Goal: Information Seeking & Learning: Learn about a topic

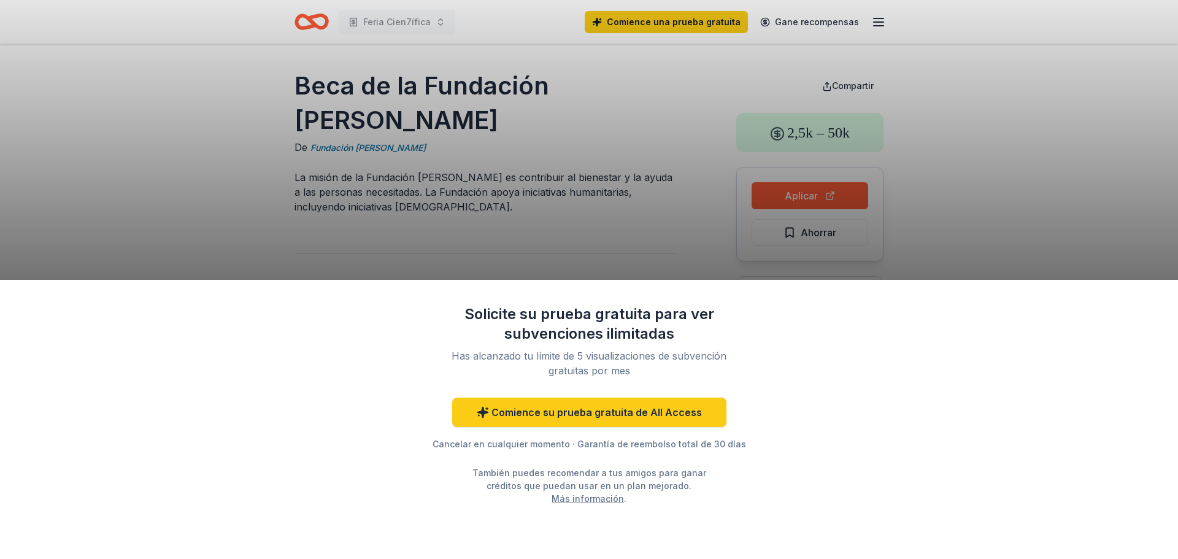
drag, startPoint x: 1160, startPoint y: 163, endPoint x: 1123, endPoint y: 160, distance: 36.4
click at [1135, 162] on div "Solicite su prueba gratuita para ver subvenciones ilimitadas Has alcanzado tu l…" at bounding box center [589, 279] width 1178 height 559
click at [588, 179] on div "Solicite su prueba gratuita para ver subvenciones ilimitadas Has alcanzado tu l…" at bounding box center [589, 279] width 1178 height 559
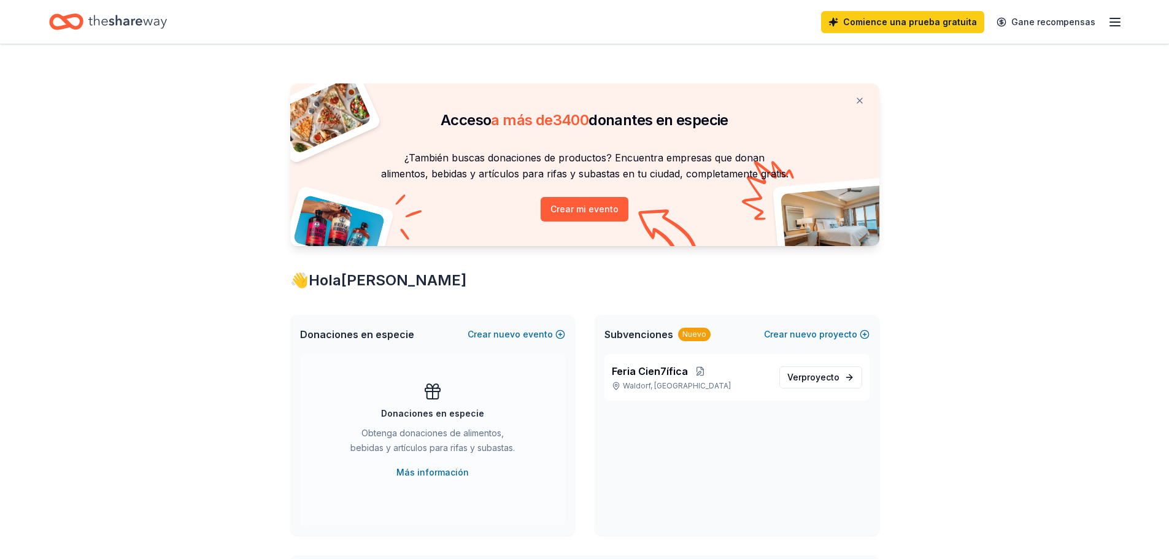
drag, startPoint x: 485, startPoint y: 127, endPoint x: 740, endPoint y: 112, distance: 255.1
click at [740, 112] on div "Acceso a más de 3400 donantes en especie" at bounding box center [584, 109] width 589 height 52
click at [564, 204] on font "Crear mi evento" at bounding box center [584, 209] width 68 height 10
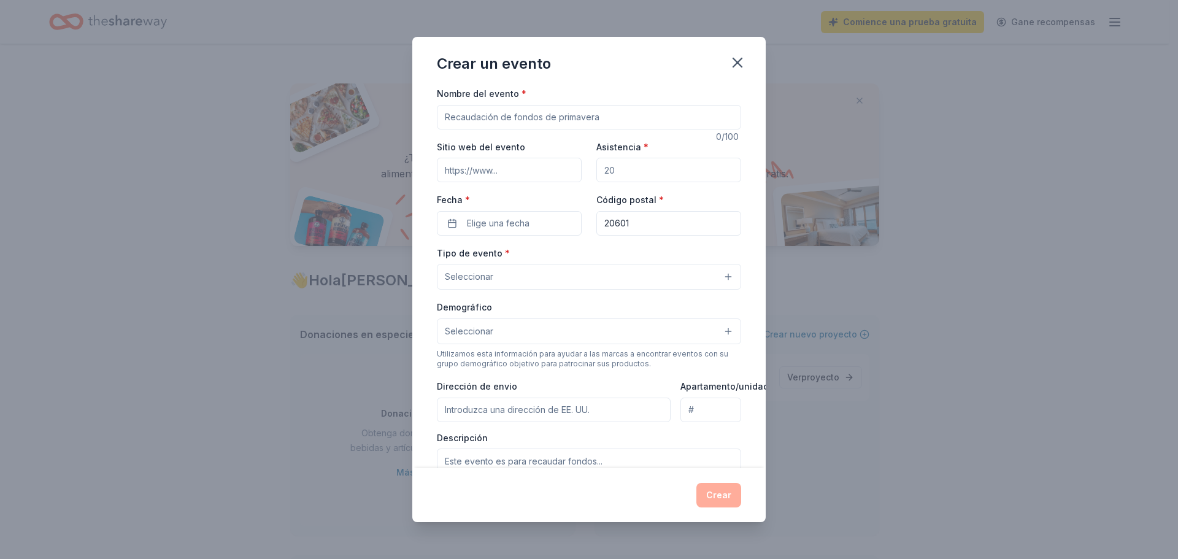
click at [500, 118] on input "Nombre del evento *" at bounding box center [589, 117] width 304 height 25
click at [664, 113] on input "Nombre del evento *" at bounding box center [589, 117] width 304 height 25
click at [665, 114] on input "Nombre del evento *" at bounding box center [589, 117] width 304 height 25
click at [511, 166] on input "Sitio web del evento" at bounding box center [509, 170] width 145 height 25
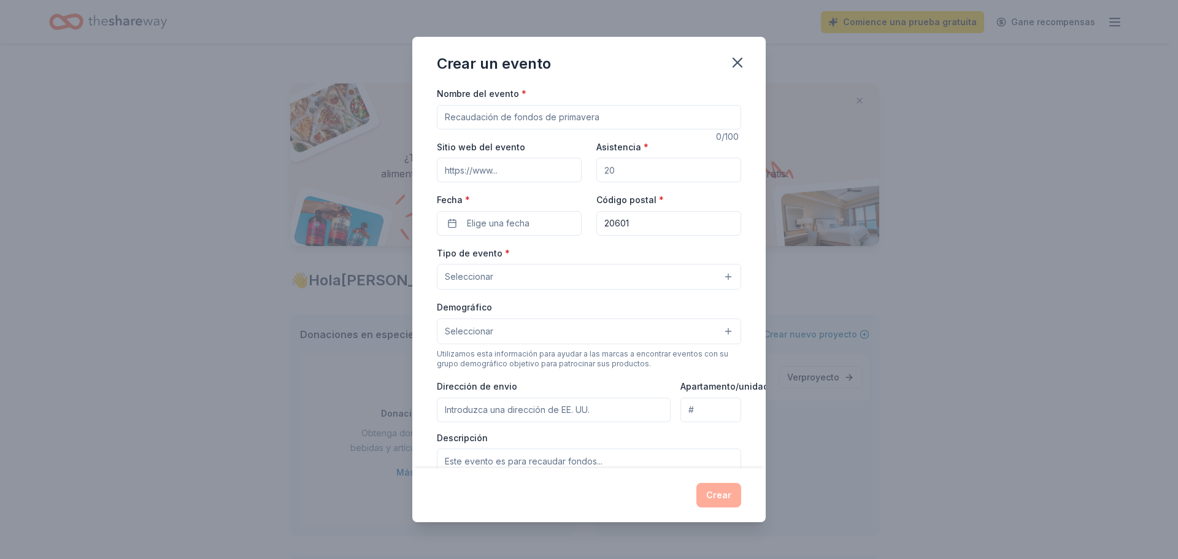
click at [664, 167] on input "Asistencia *" at bounding box center [668, 170] width 145 height 25
type input "300"
click at [535, 221] on button "Elige una fecha" at bounding box center [509, 223] width 145 height 25
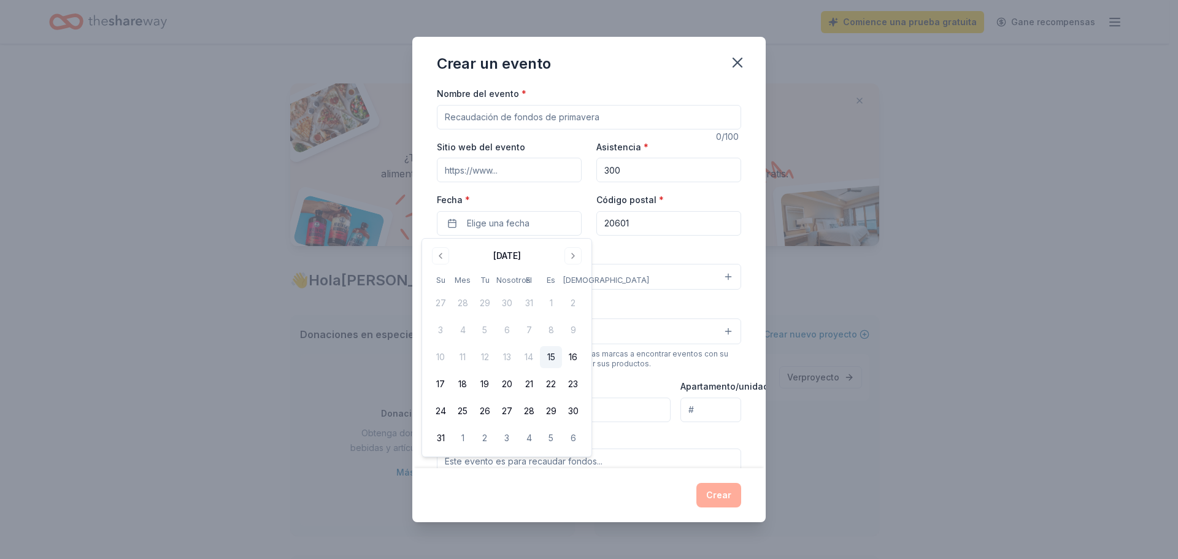
click at [571, 264] on div "Agosto de 2025 Su Mes Tu Nosotros El Es Sá 27 28 29 30 31 1 2 3 4 5 6 7 8 9 10 …" at bounding box center [506, 347] width 155 height 203
click at [573, 258] on button "Ir al próximo mes" at bounding box center [572, 255] width 17 height 17
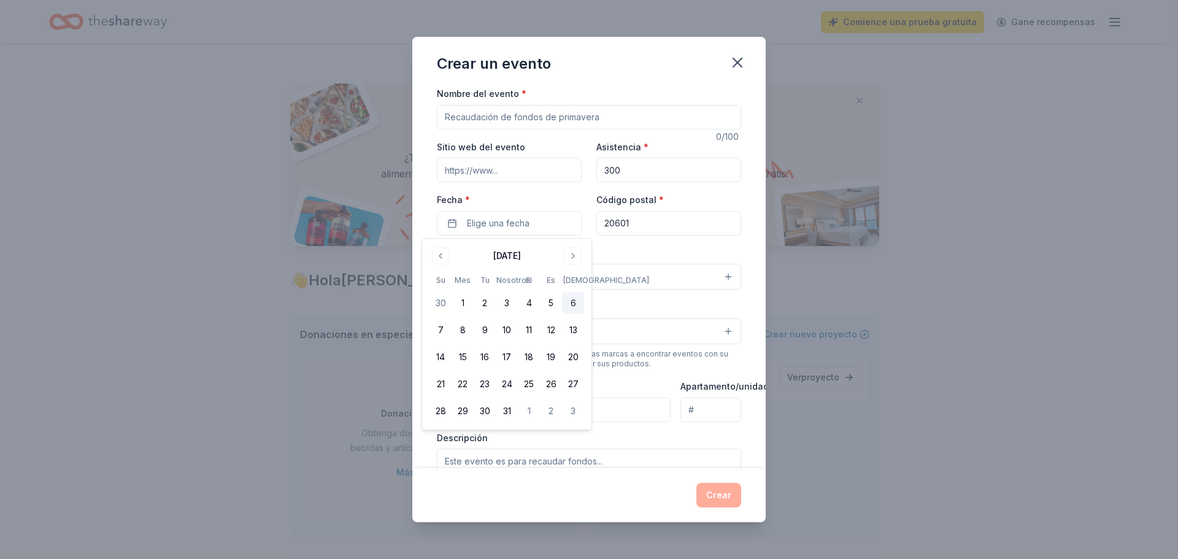
click at [577, 304] on button "6" at bounding box center [573, 303] width 22 height 22
click at [444, 329] on button "7" at bounding box center [440, 330] width 22 height 22
click at [574, 301] on font "6" at bounding box center [574, 303] width 6 height 10
click at [575, 304] on font "6" at bounding box center [574, 303] width 6 height 10
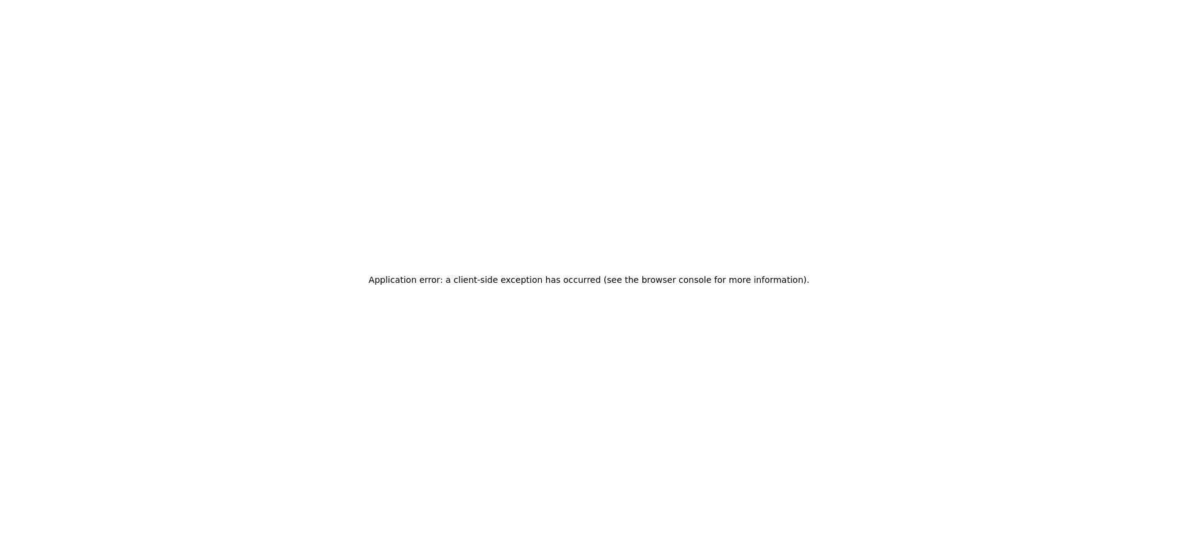
click at [575, 304] on div "Application error: a client-side exception has occurred (see the browser consol…" at bounding box center [589, 279] width 1178 height 559
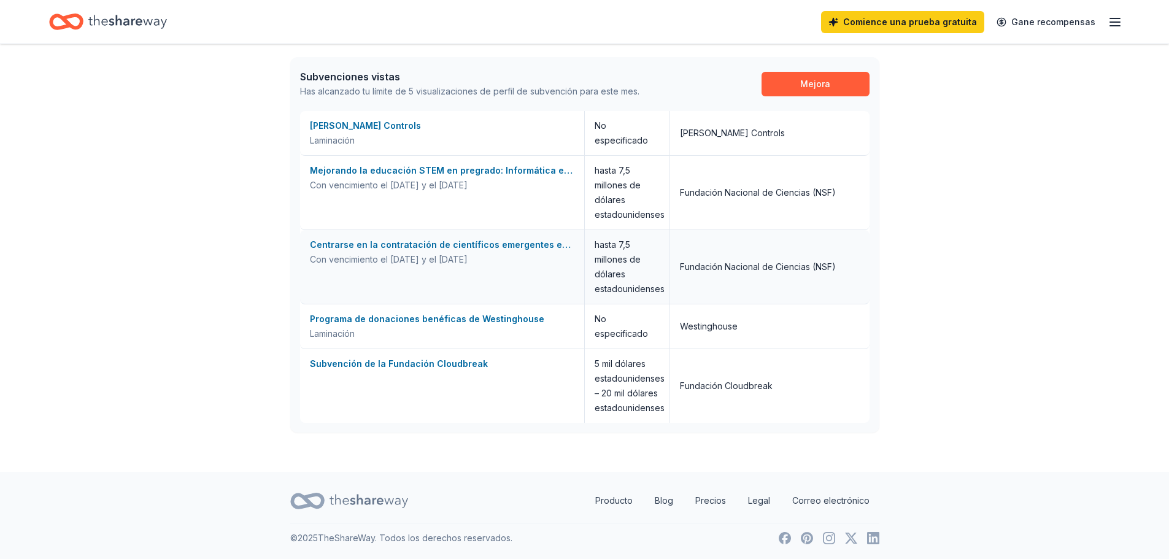
scroll to position [701, 0]
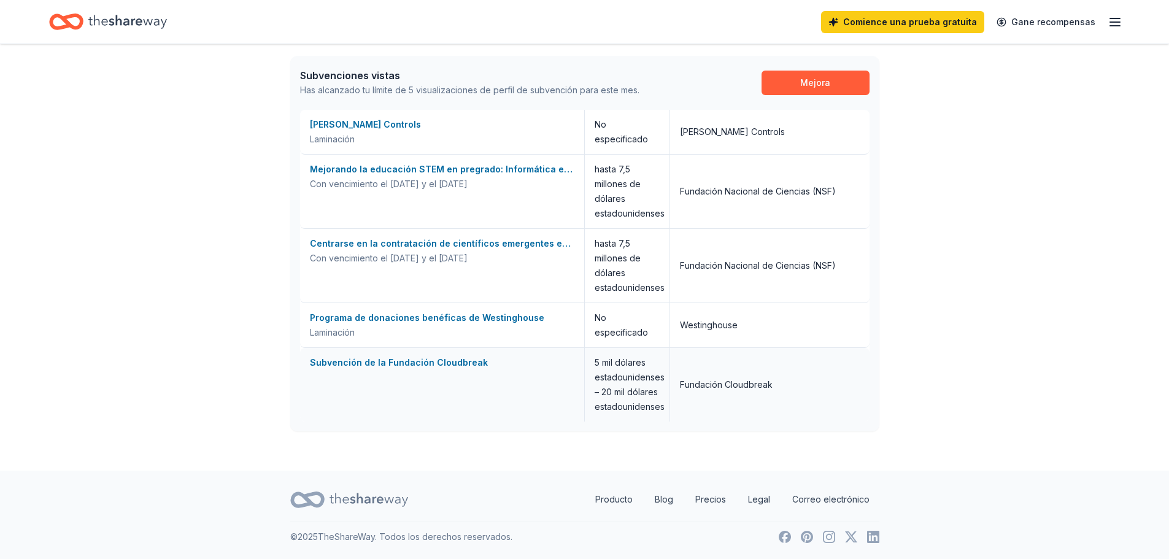
drag, startPoint x: 475, startPoint y: 373, endPoint x: 426, endPoint y: 369, distance: 49.9
click at [426, 369] on div "Subvención de la Fundación Cloudbreak" at bounding box center [442, 362] width 264 height 15
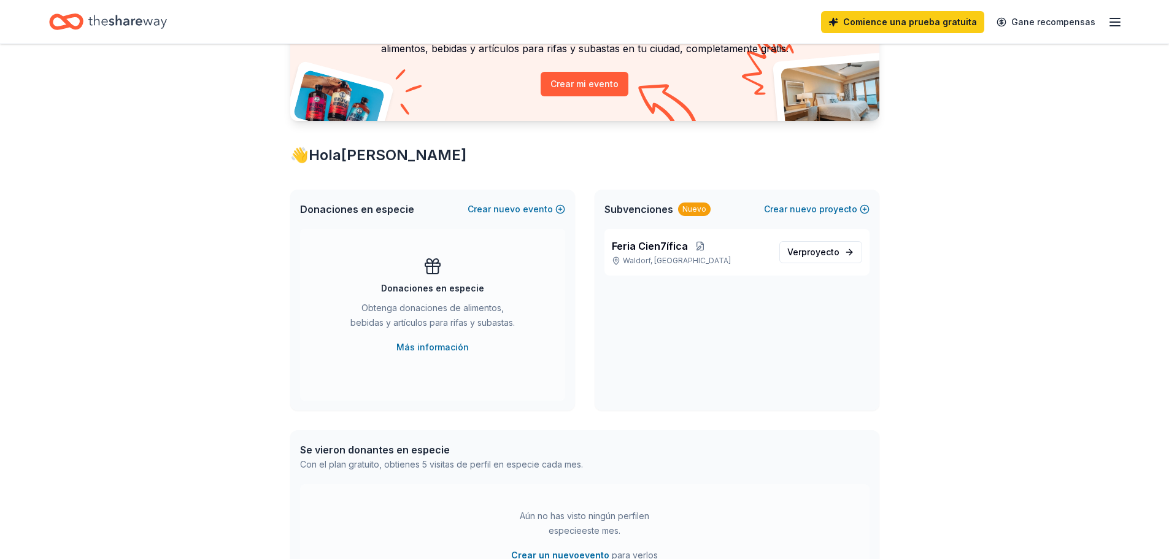
scroll to position [107, 0]
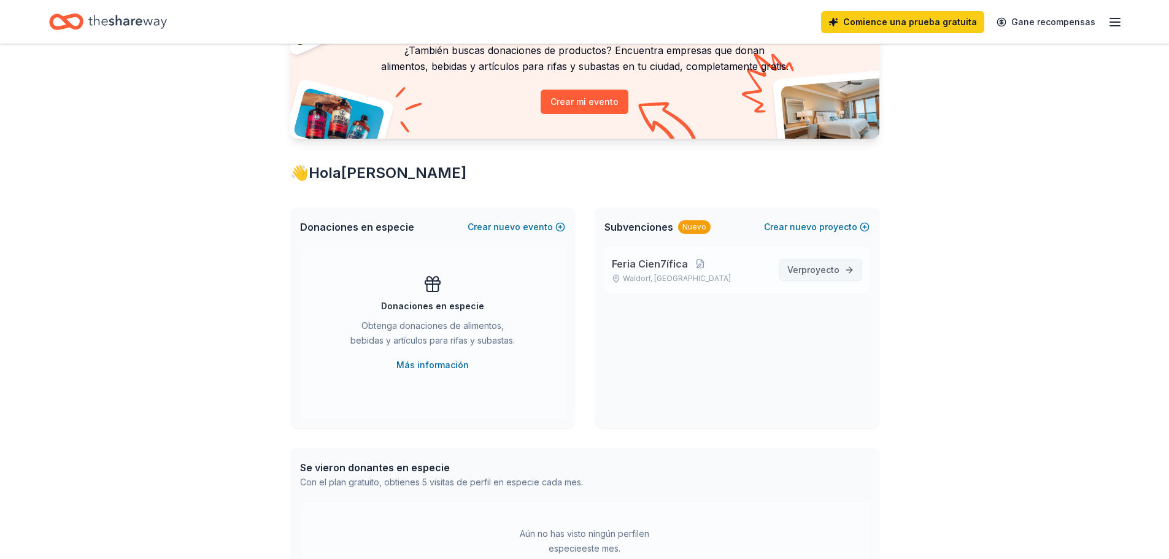
click at [818, 280] on link "Ver proyecto" at bounding box center [820, 270] width 83 height 22
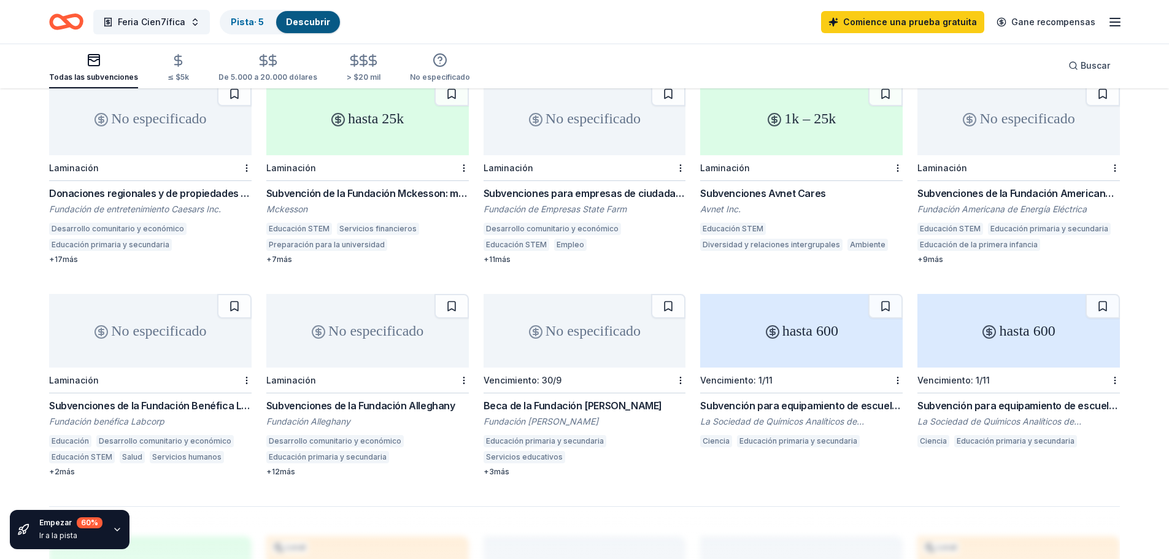
scroll to position [573, 0]
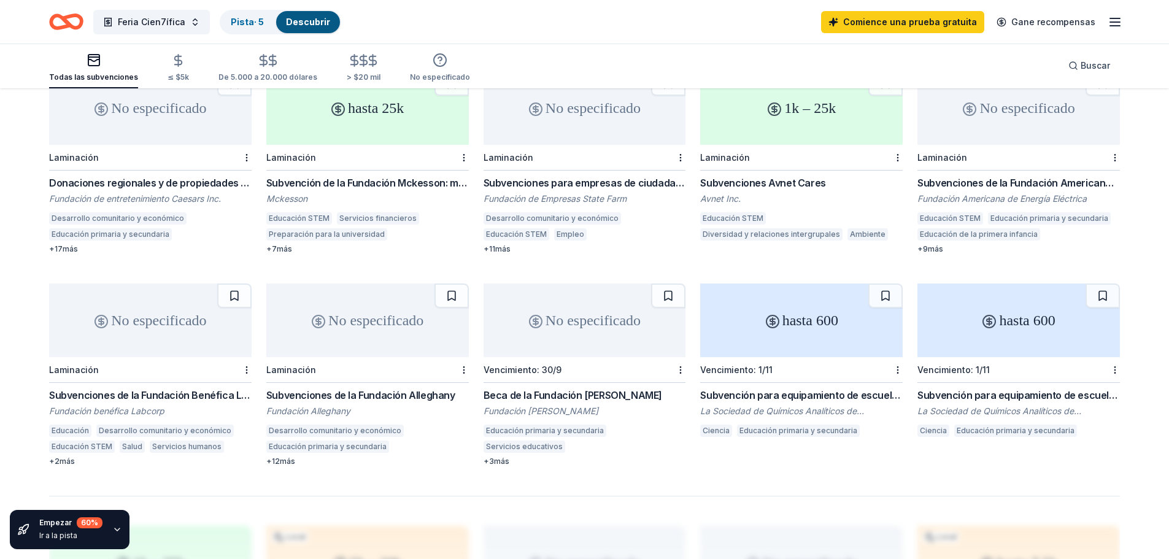
click at [1017, 389] on font "Subvención para equipamiento de escuela secundaria" at bounding box center [1043, 395] width 252 height 12
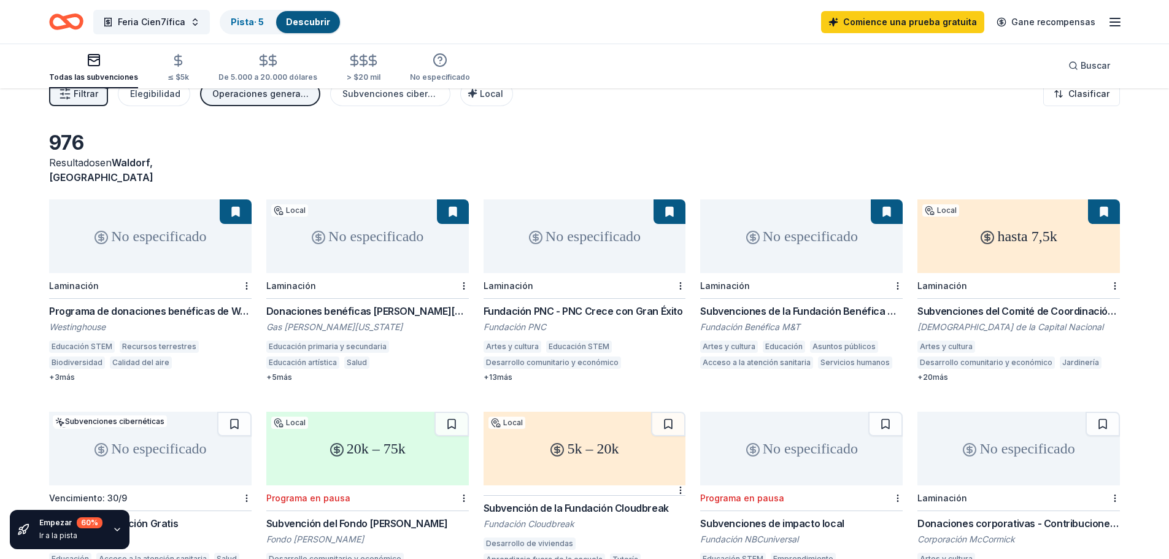
scroll to position [0, 0]
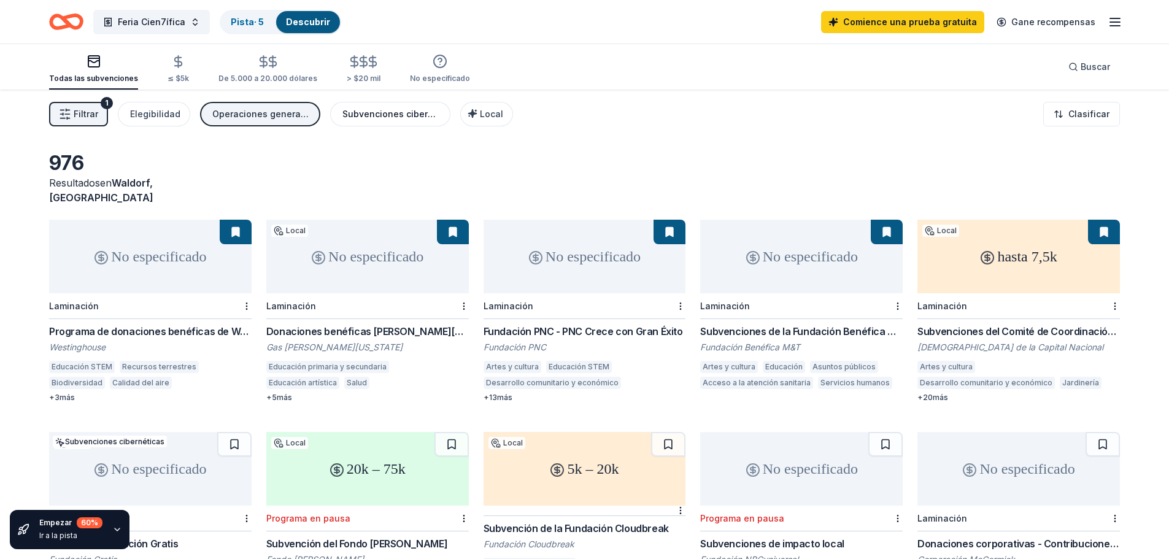
click at [390, 120] on div "Subvenciones cibernéticas" at bounding box center [391, 114] width 98 height 15
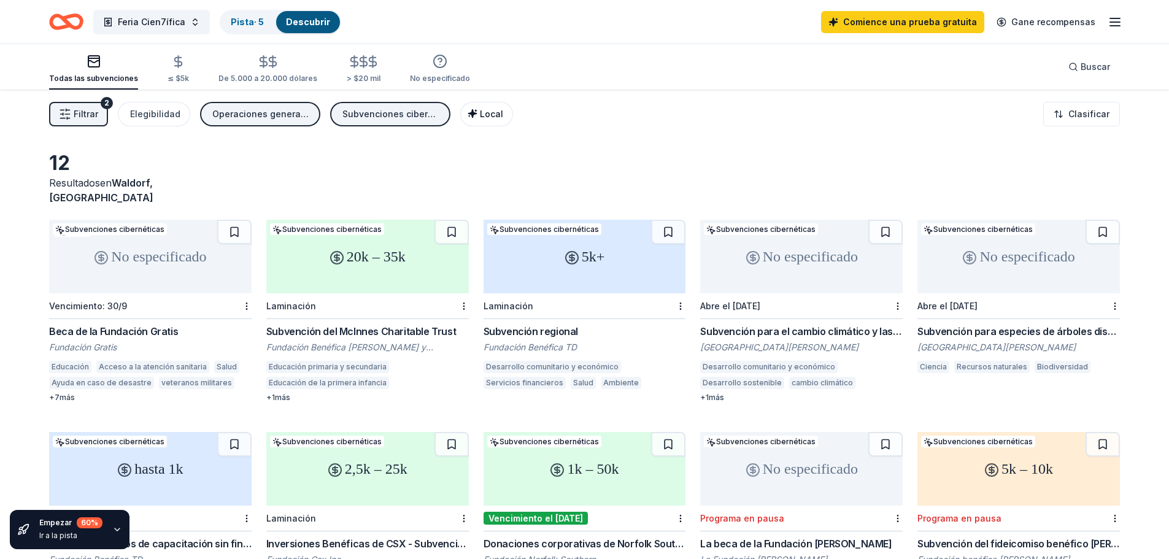
click at [480, 115] on font "Local" at bounding box center [491, 114] width 23 height 10
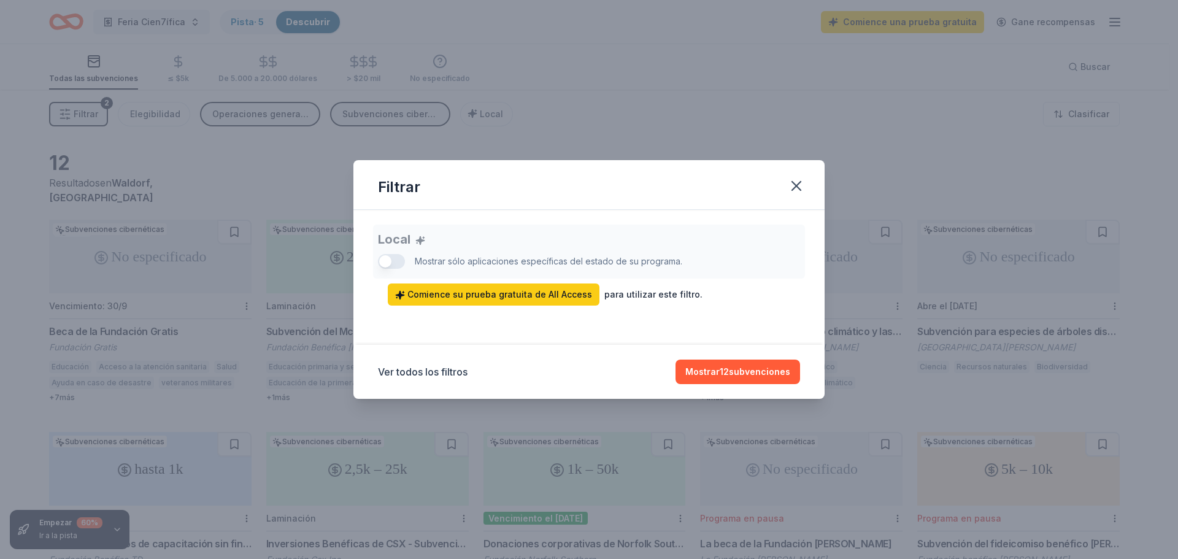
click at [395, 263] on div "Local Mostrar sólo aplicaciones específicas del estado de su programa. Comience…" at bounding box center [589, 265] width 422 height 81
click at [795, 188] on icon "button" at bounding box center [796, 186] width 9 height 9
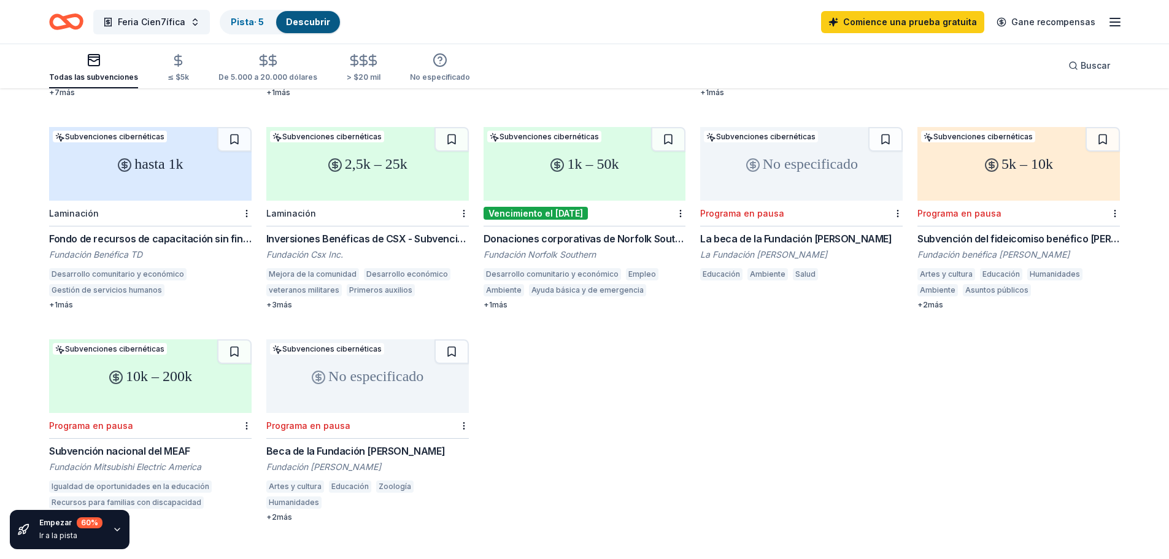
scroll to position [307, 0]
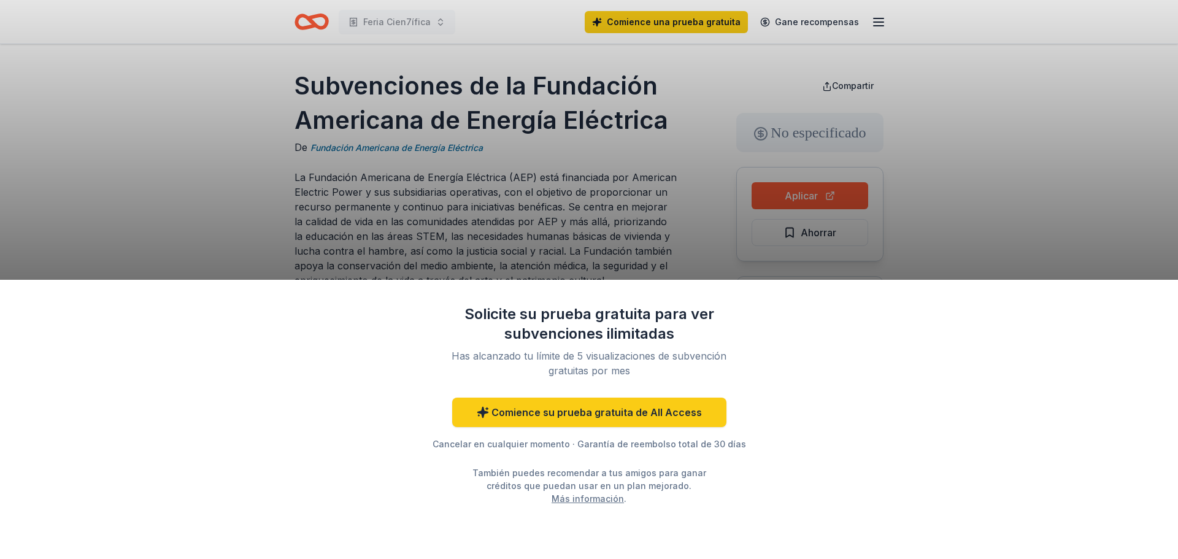
click at [651, 184] on div "Solicite su prueba gratuita para ver subvenciones ilimitadas Has alcanzado tu l…" at bounding box center [589, 279] width 1178 height 559
drag, startPoint x: 372, startPoint y: 148, endPoint x: 456, endPoint y: 154, distance: 83.6
click at [460, 150] on div "Solicite su prueba gratuita para ver subvenciones ilimitadas Has alcanzado tu l…" at bounding box center [589, 279] width 1178 height 559
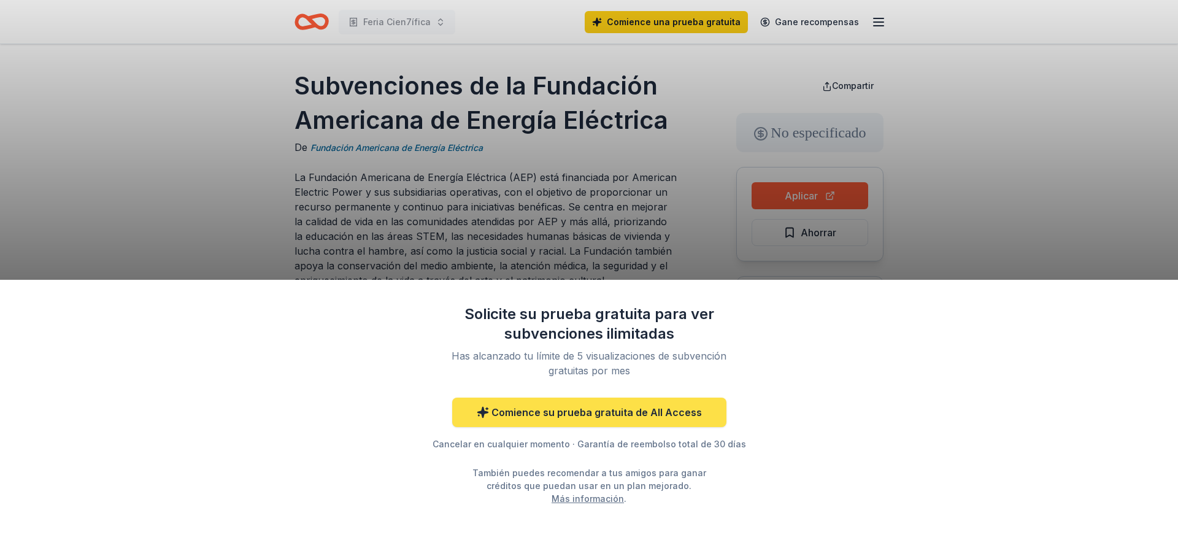
click at [672, 415] on font "Comience su prueba gratuita de All Access" at bounding box center [596, 412] width 210 height 12
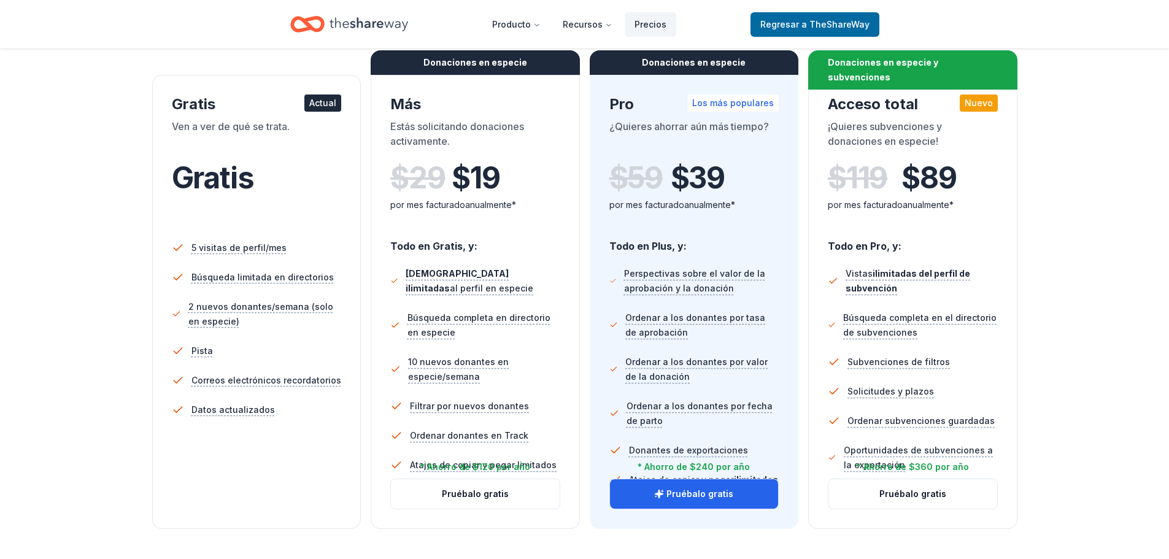
scroll to position [184, 0]
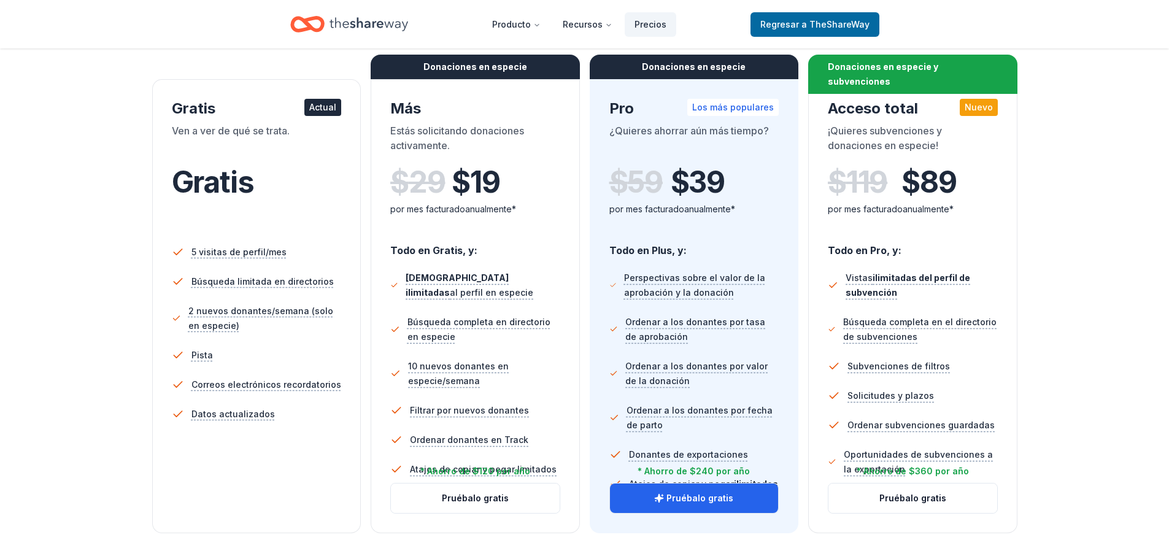
click at [320, 112] on font "Actual" at bounding box center [322, 107] width 27 height 10
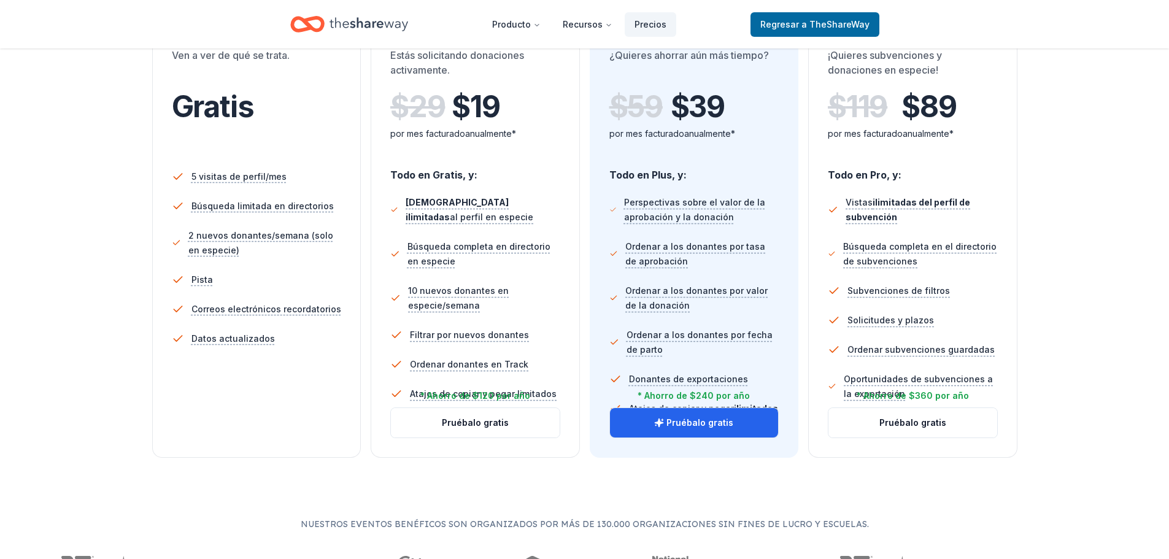
scroll to position [266, 0]
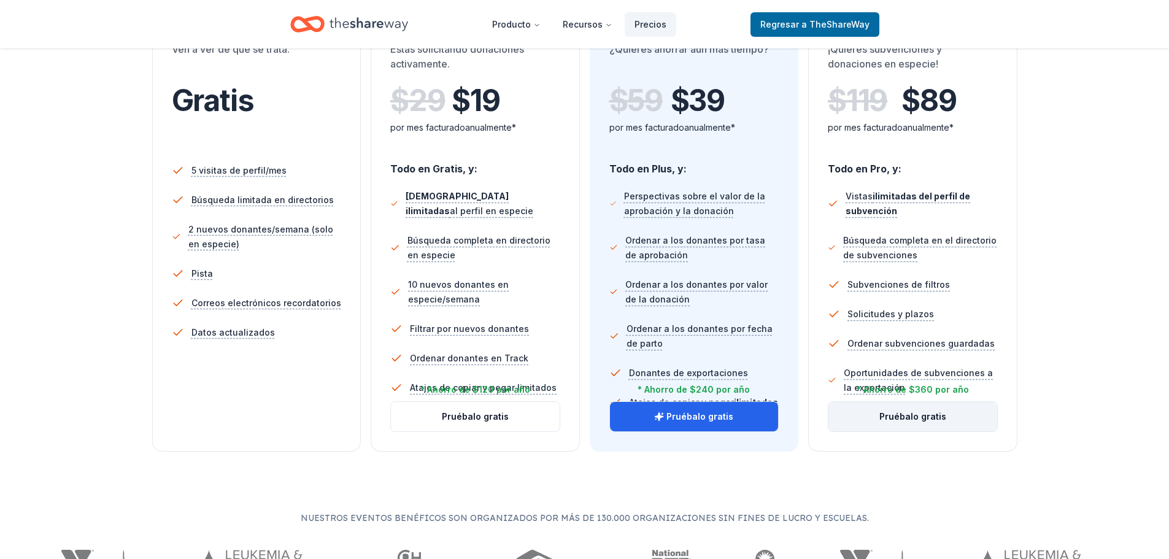
click at [970, 424] on button "Pruébalo gratis" at bounding box center [912, 416] width 169 height 29
